Goal: Transaction & Acquisition: Purchase product/service

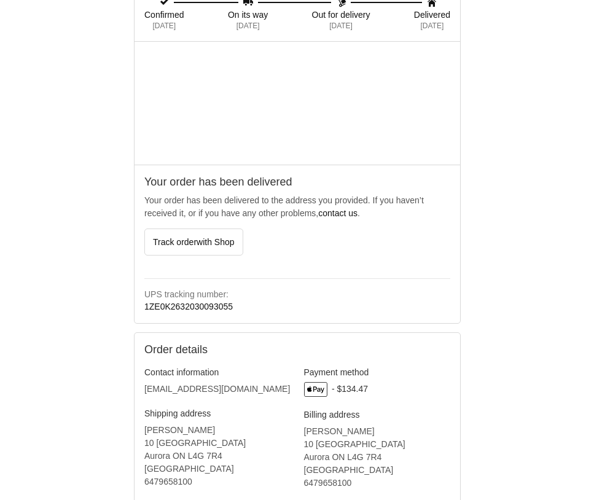
scroll to position [348, 0]
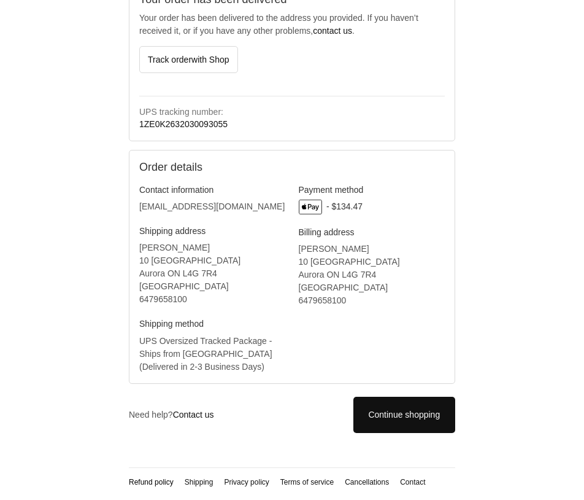
click at [150, 478] on link "Refund policy" at bounding box center [151, 482] width 45 height 9
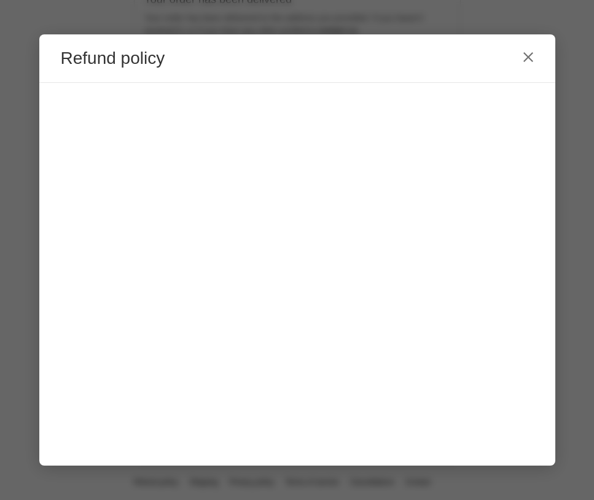
scroll to position [0, 0]
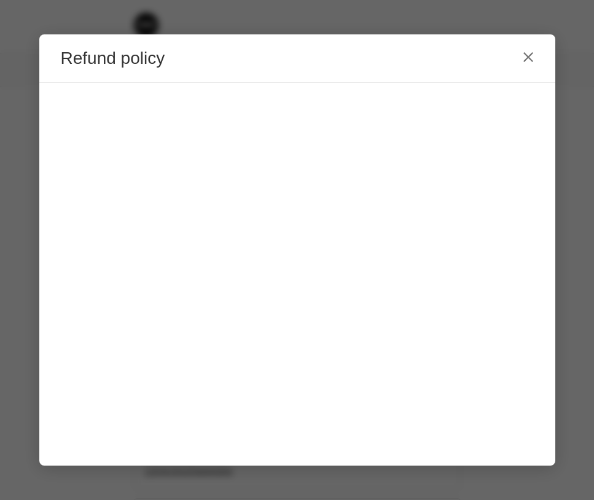
click at [530, 55] on icon "Close" at bounding box center [527, 57] width 11 height 11
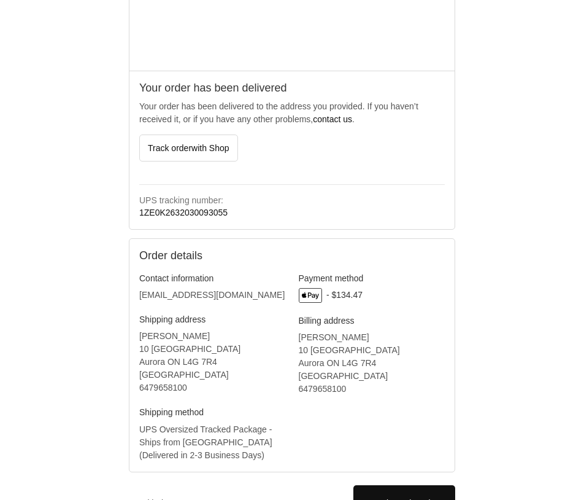
scroll to position [348, 0]
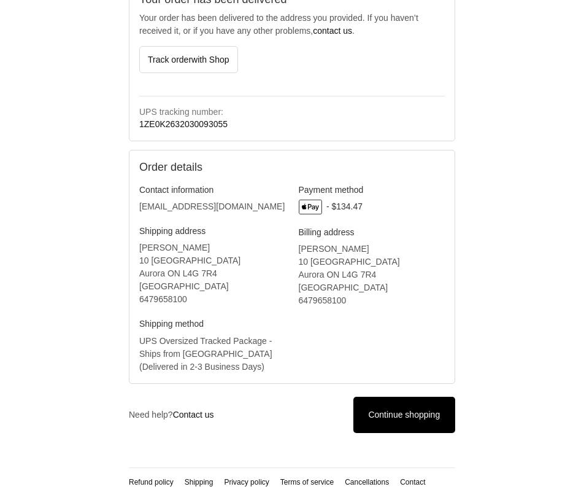
click at [389, 420] on link "Continue shopping" at bounding box center [405, 415] width 102 height 36
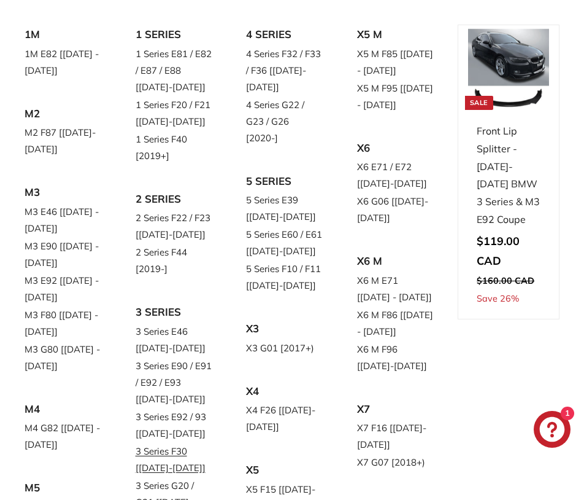
scroll to position [248, 0]
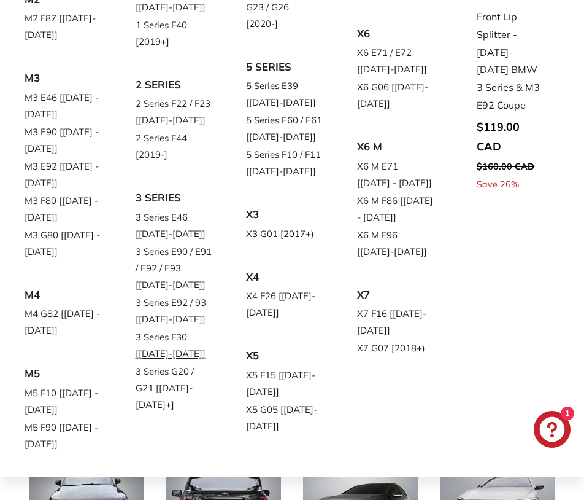
click at [169, 338] on link "3 Series F30 [[DATE]-[DATE]]" at bounding box center [174, 345] width 77 height 34
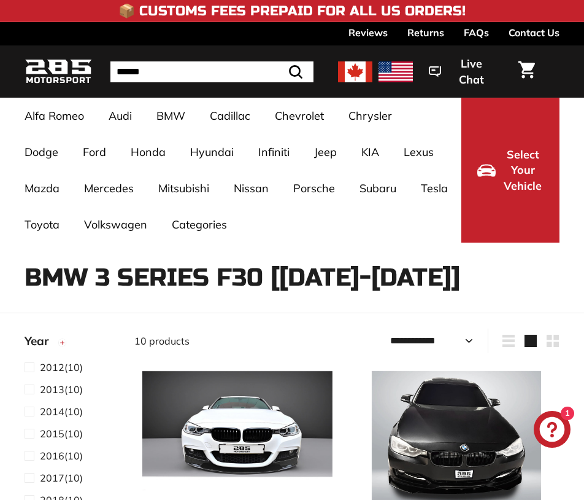
select select "**********"
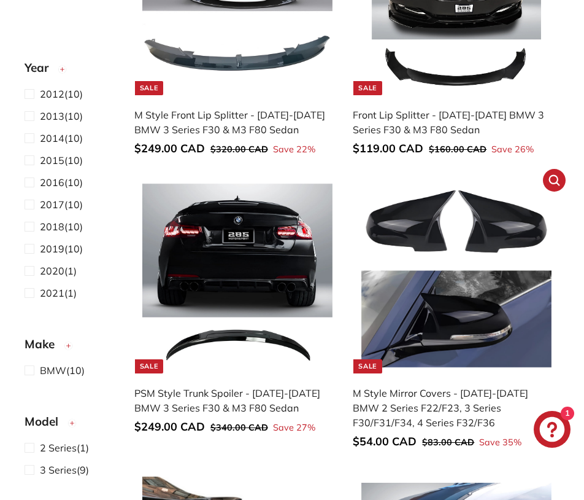
scroll to position [339, 0]
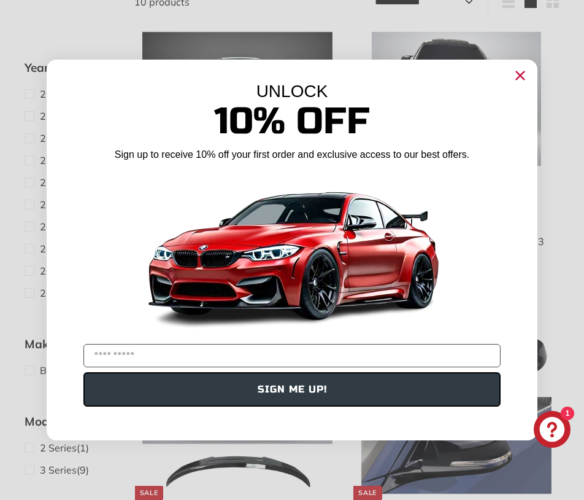
click at [522, 70] on circle "Close dialog" at bounding box center [520, 75] width 18 height 18
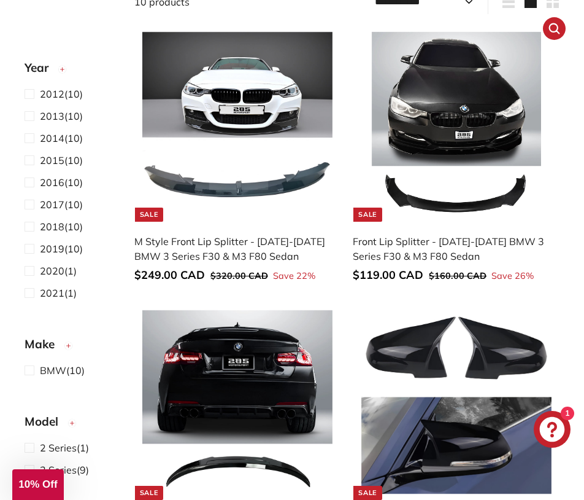
click at [431, 228] on link "Sale Front Lip Splitter - 2012-2019 BMW 3 Series F30 & M3 F80 Sedan Sale price …" at bounding box center [456, 159] width 207 height 272
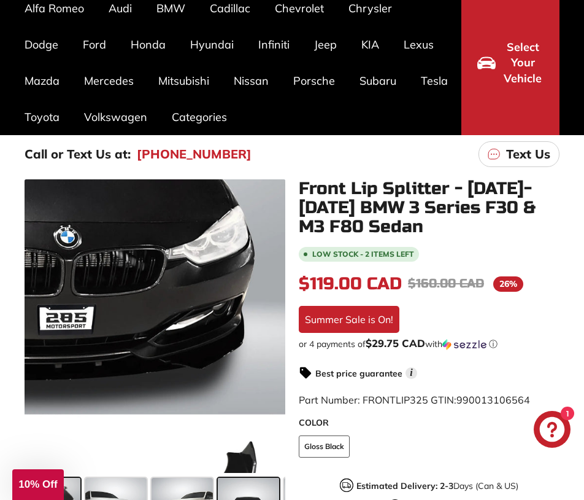
scroll to position [260, 0]
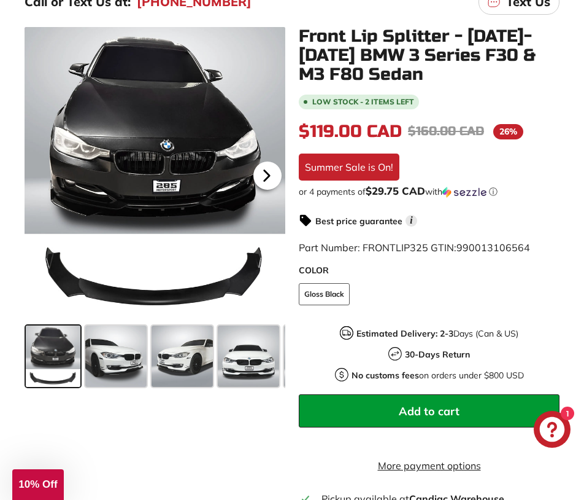
click at [267, 171] on icon at bounding box center [267, 175] width 28 height 28
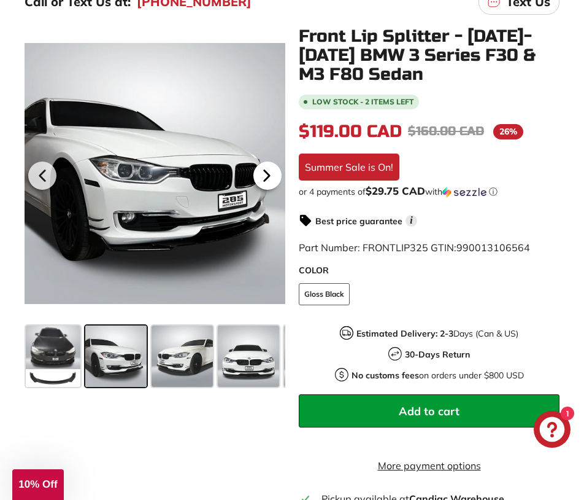
click at [267, 171] on icon at bounding box center [267, 175] width 28 height 28
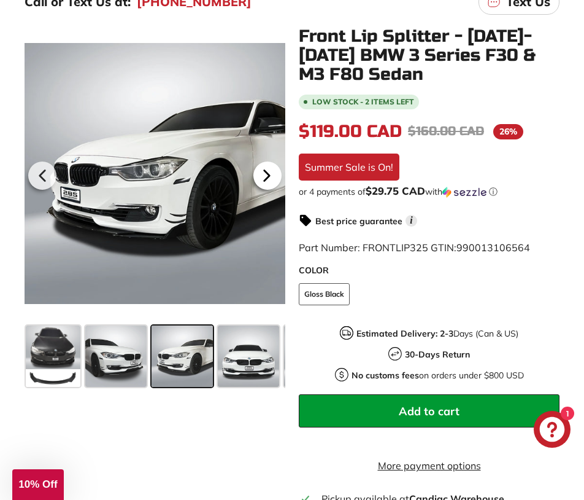
click at [267, 171] on icon at bounding box center [267, 175] width 28 height 28
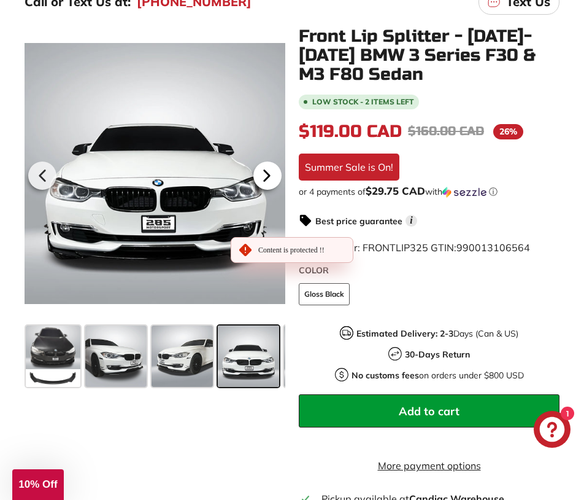
scroll to position [0, 94]
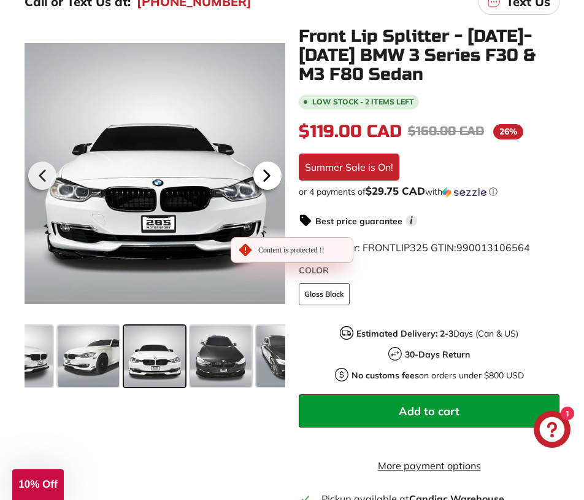
click at [266, 171] on icon at bounding box center [267, 175] width 28 height 28
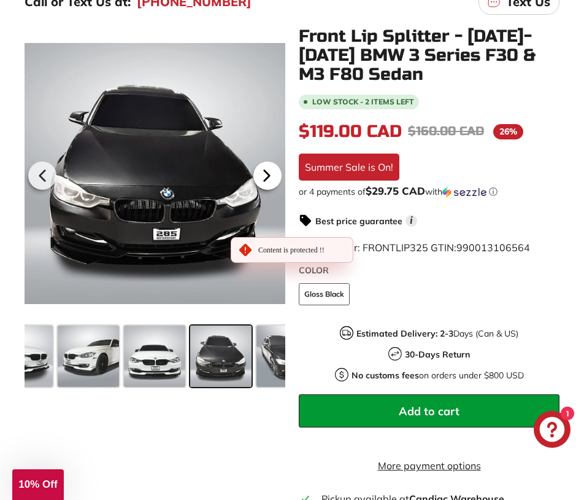
click at [266, 171] on icon at bounding box center [267, 175] width 28 height 28
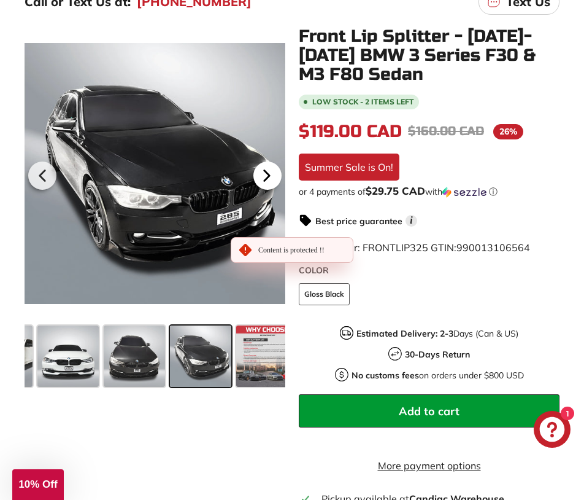
scroll to position [0, 195]
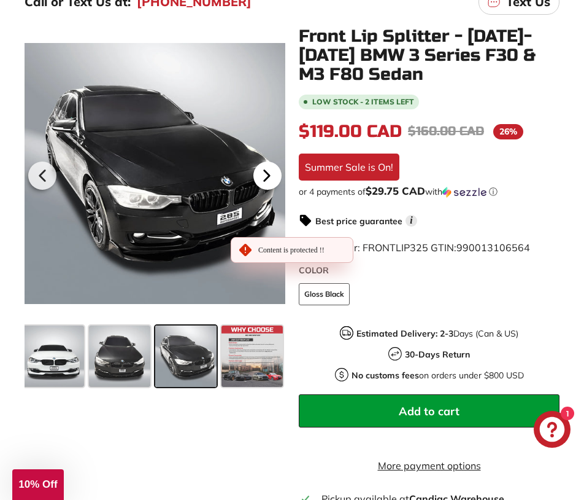
click at [266, 171] on icon at bounding box center [267, 175] width 28 height 28
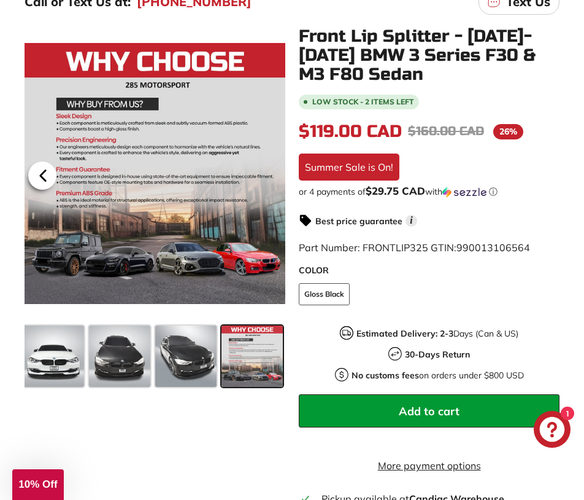
click at [40, 181] on icon at bounding box center [43, 175] width 28 height 28
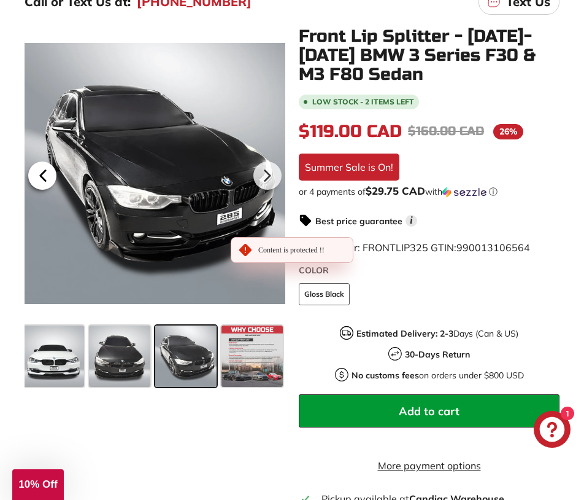
click at [40, 181] on icon at bounding box center [43, 175] width 28 height 28
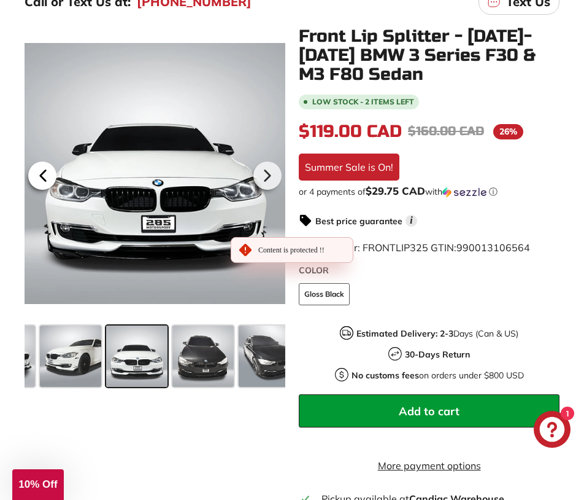
click at [40, 181] on icon at bounding box center [43, 175] width 28 height 28
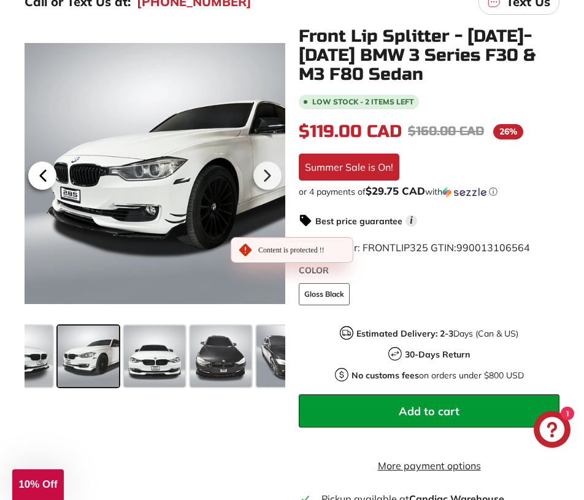
click at [41, 182] on icon at bounding box center [43, 175] width 28 height 28
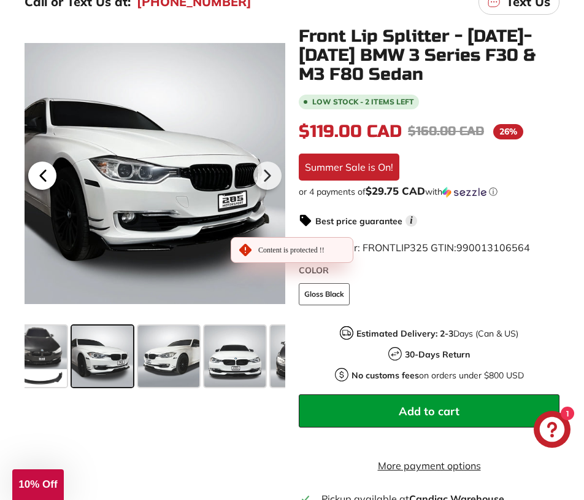
scroll to position [0, 0]
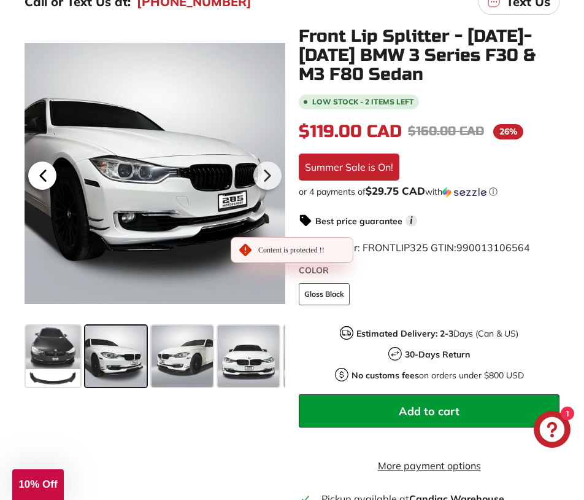
click at [41, 182] on icon at bounding box center [43, 175] width 28 height 28
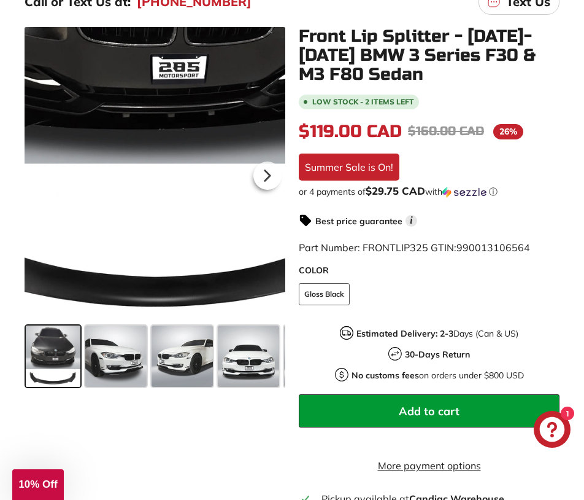
click at [111, 307] on div at bounding box center [155, 173] width 261 height 293
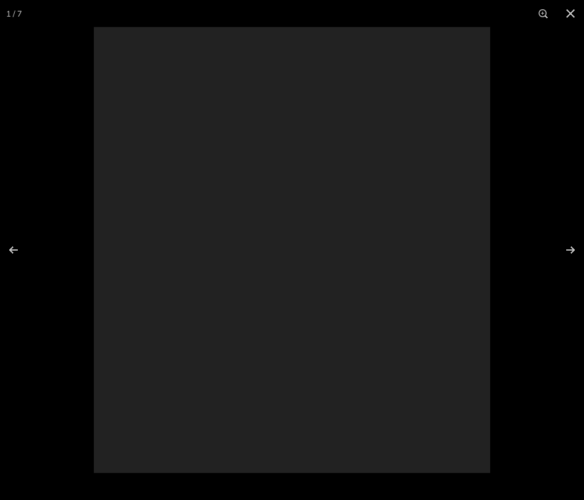
click at [119, 298] on div at bounding box center [386, 277] width 584 height 500
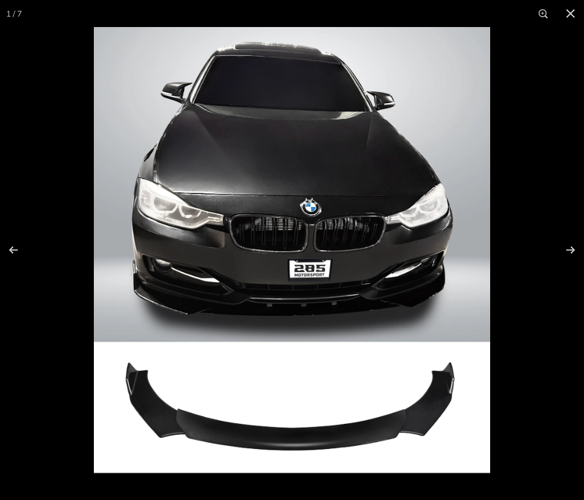
click at [233, 438] on img at bounding box center [292, 250] width 397 height 446
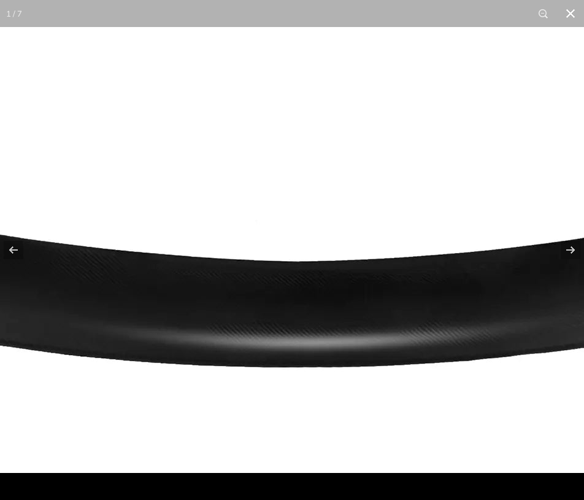
click at [573, 14] on button at bounding box center [570, 13] width 27 height 27
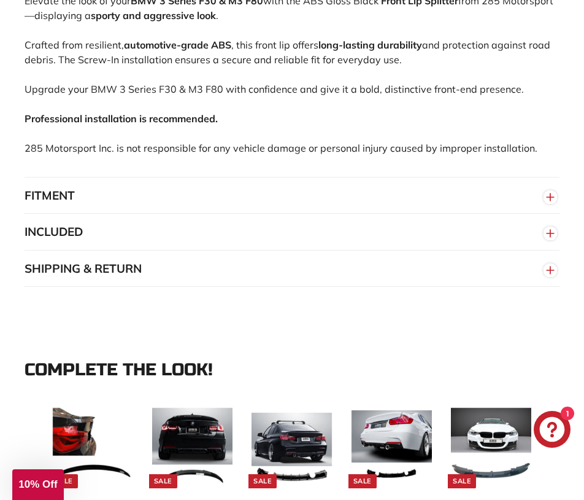
scroll to position [932, 0]
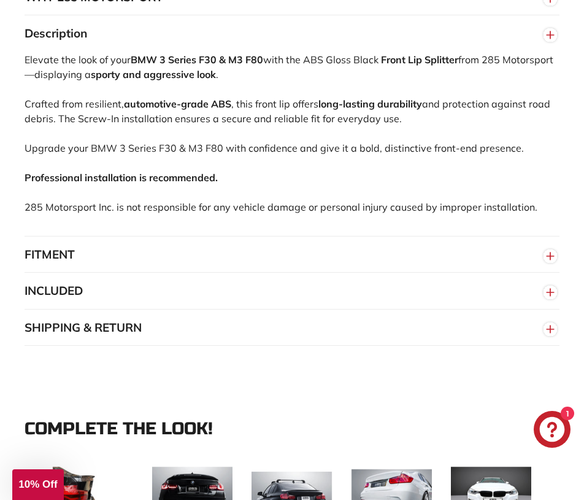
click at [198, 263] on button "FITMENT" at bounding box center [292, 254] width 535 height 37
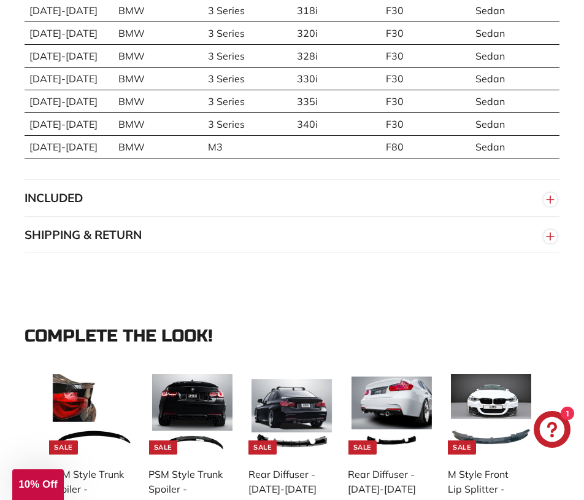
scroll to position [1242, 0]
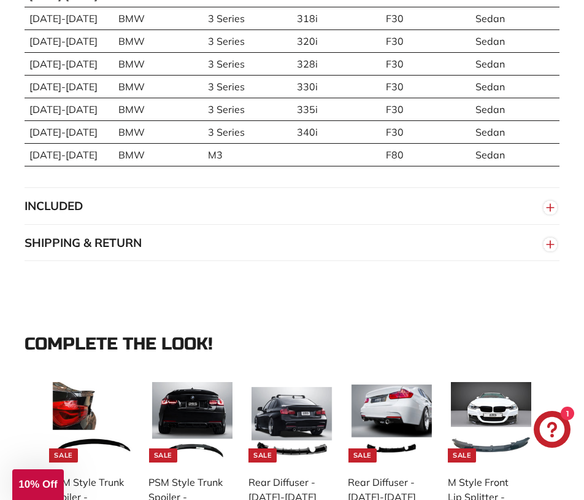
click at [139, 223] on button "INCLUDED" at bounding box center [292, 206] width 535 height 37
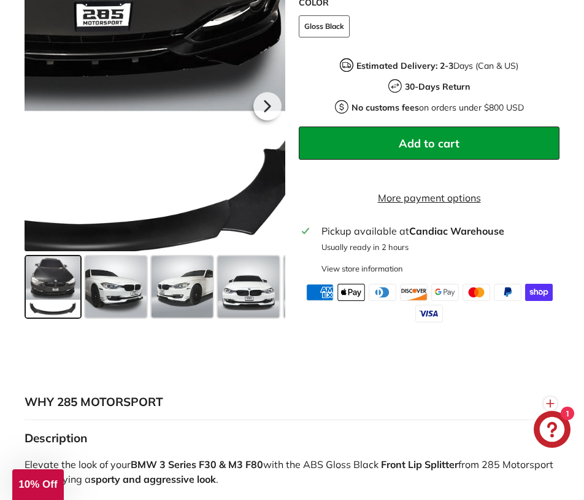
scroll to position [513, 0]
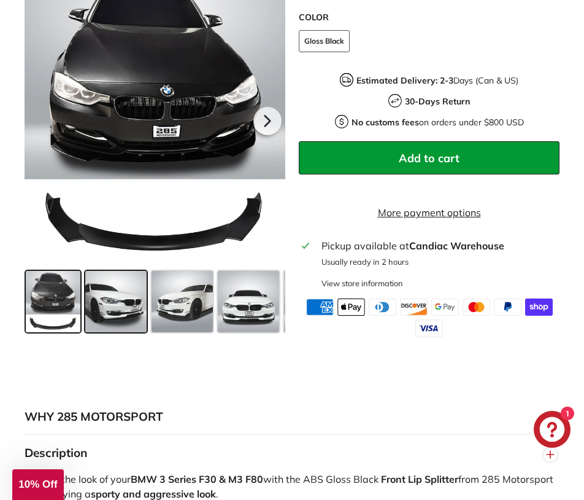
click at [111, 320] on span at bounding box center [115, 301] width 61 height 61
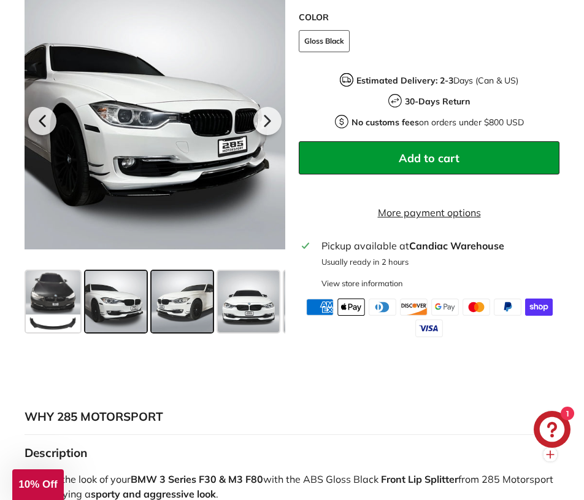
click at [181, 304] on span at bounding box center [182, 301] width 61 height 61
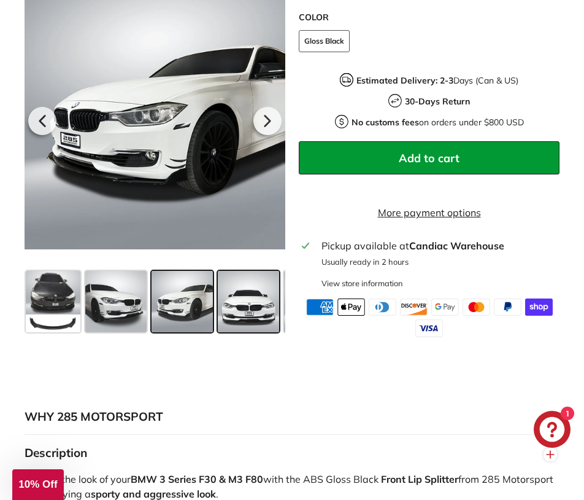
click at [242, 306] on span at bounding box center [248, 301] width 61 height 61
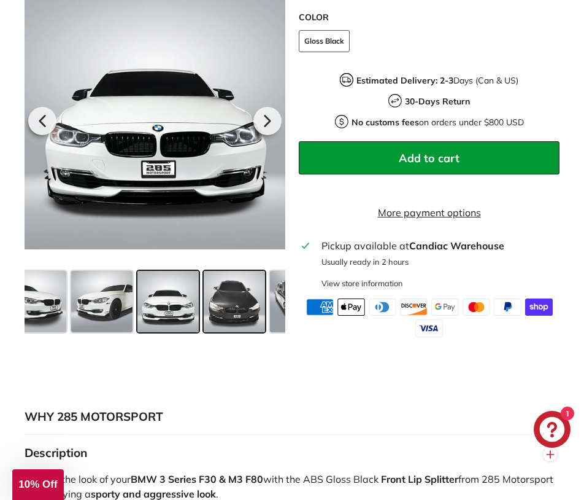
scroll to position [0, 94]
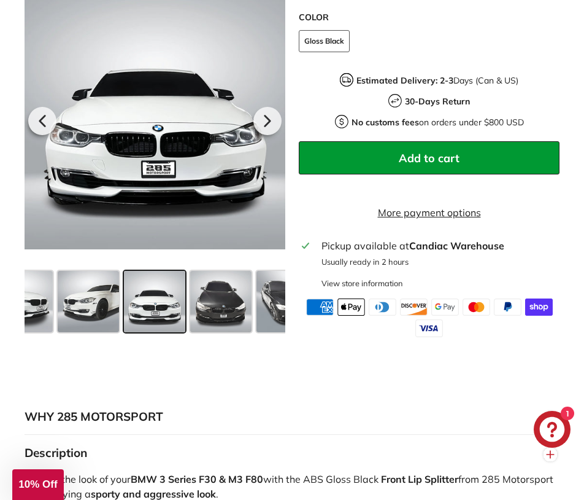
click at [28, 316] on span at bounding box center [21, 301] width 61 height 61
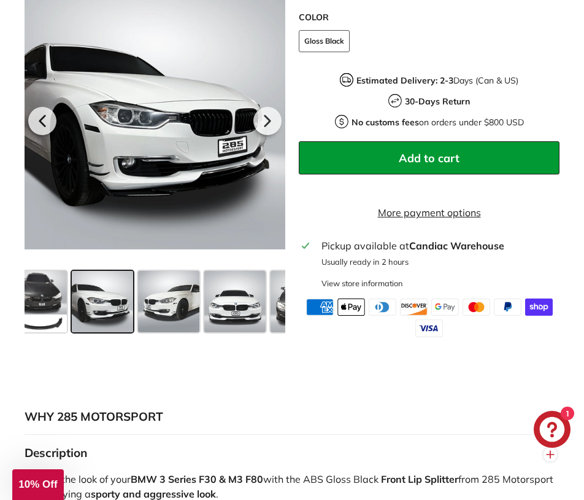
scroll to position [0, 0]
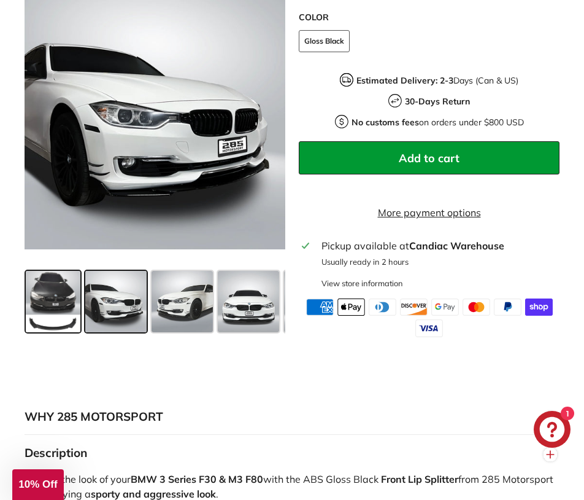
click at [52, 301] on span at bounding box center [53, 301] width 55 height 61
